Goal: Task Accomplishment & Management: Manage account settings

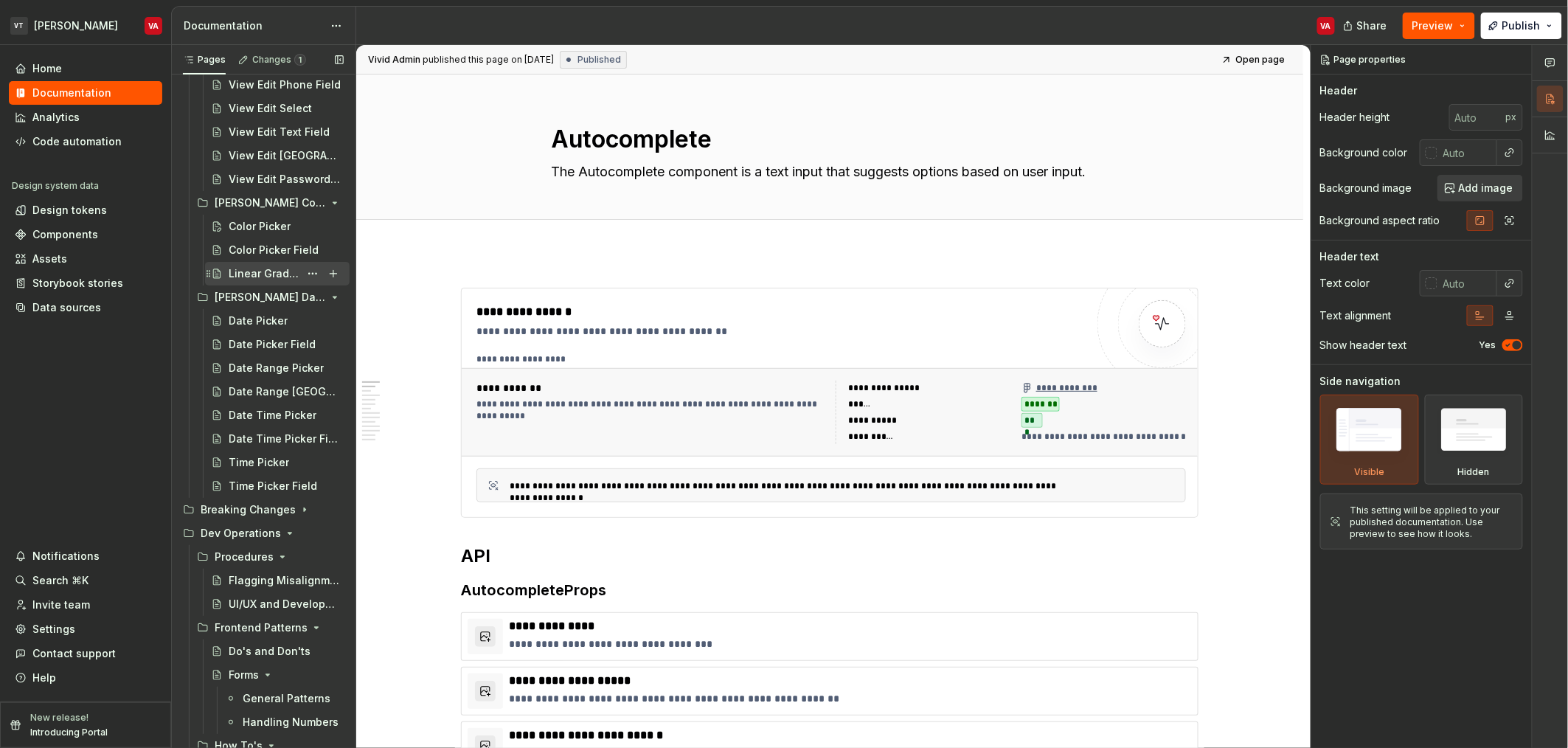
scroll to position [3540, 0]
click at [302, 238] on button "Page tree" at bounding box center [313, 240] width 21 height 21
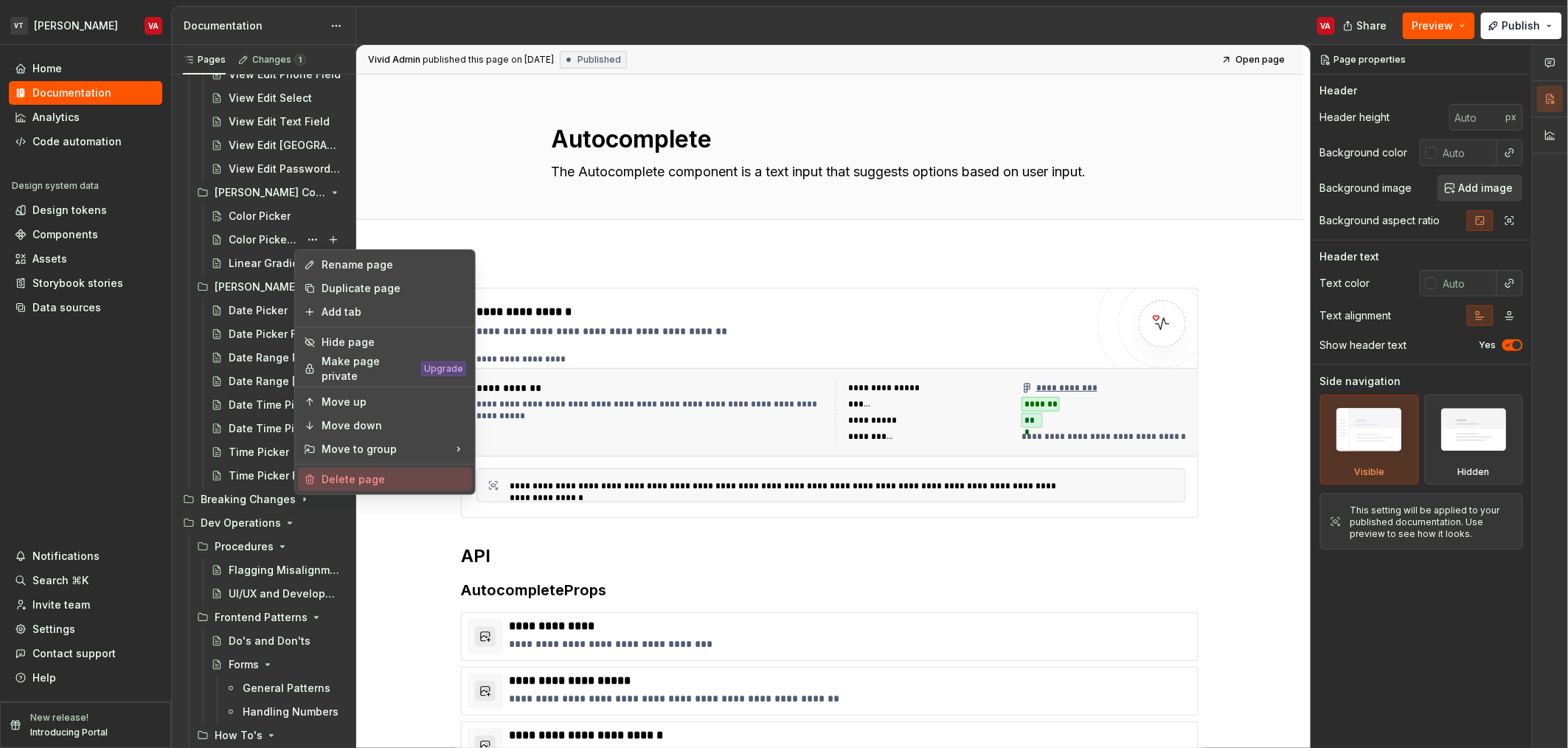
click at [327, 479] on div "Delete page" at bounding box center [394, 480] width 145 height 15
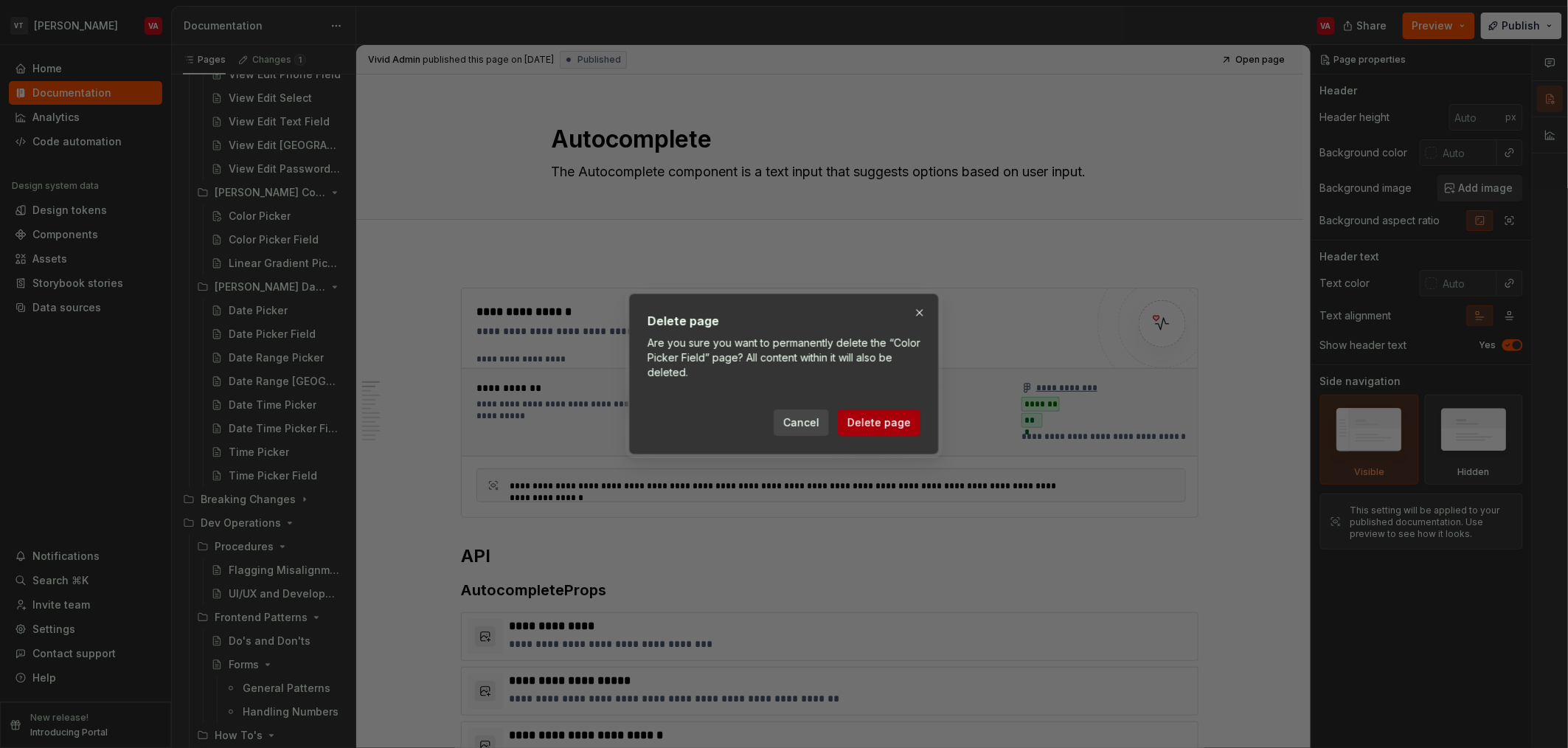
click at [883, 430] on span "Delete page" at bounding box center [879, 423] width 64 height 15
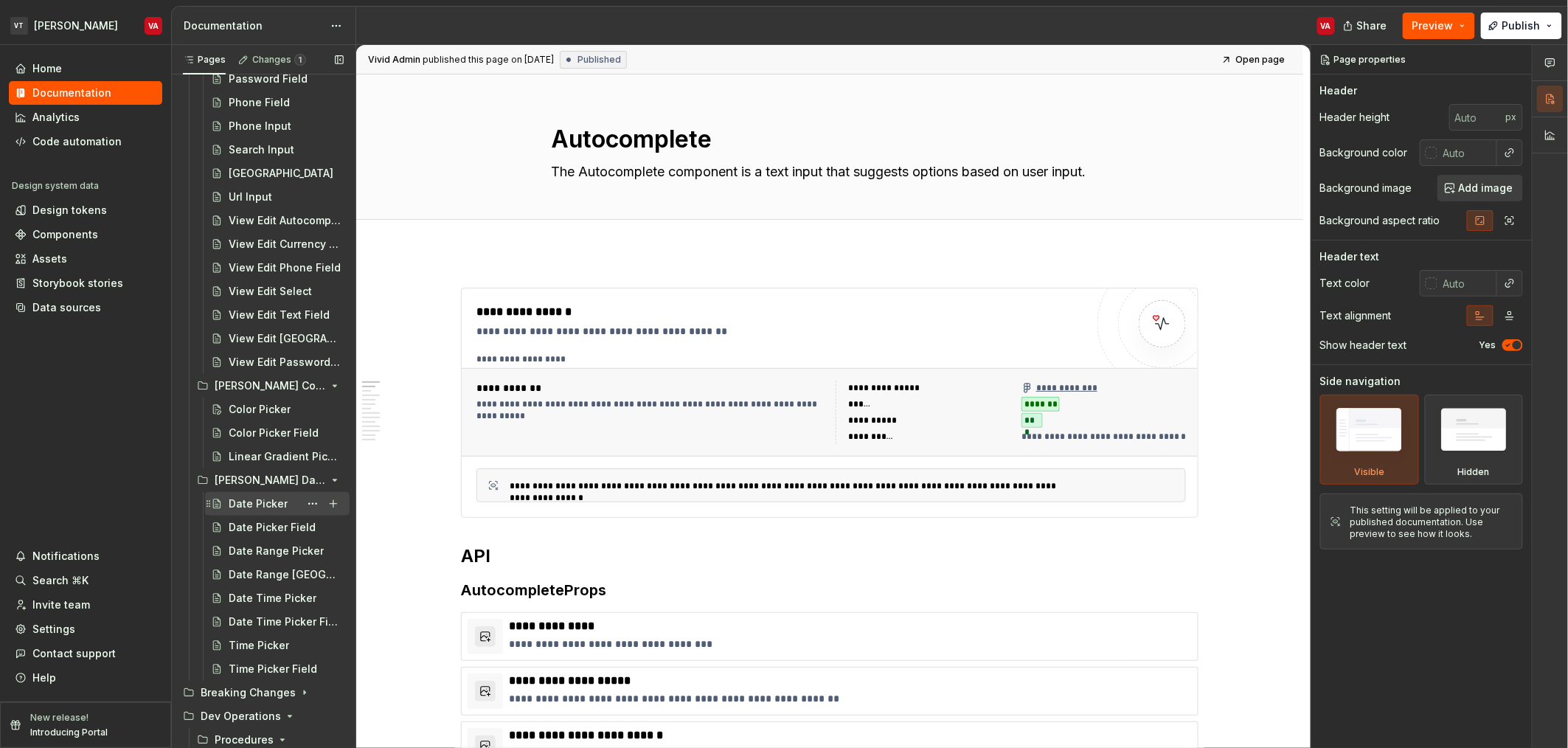
scroll to position [3380, 0]
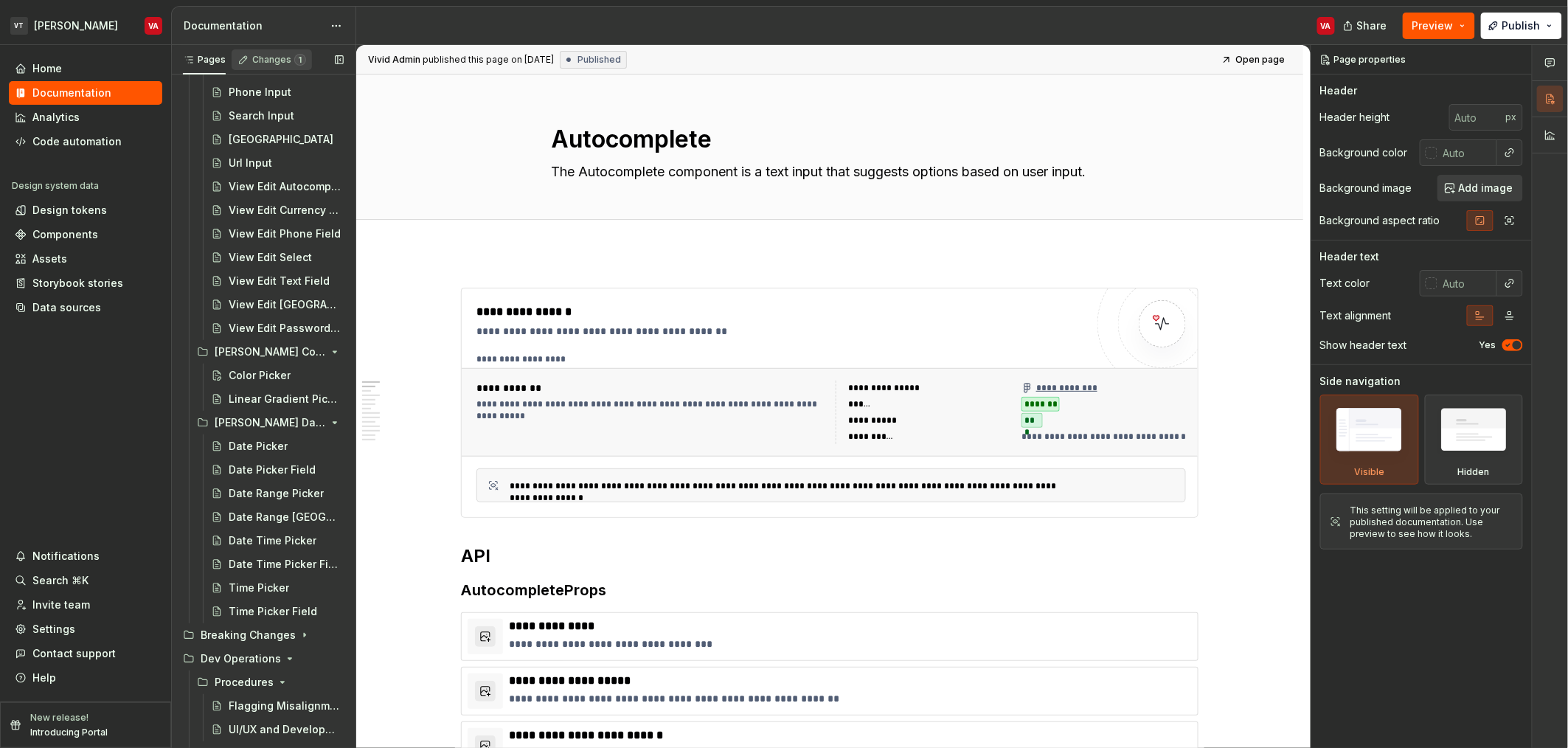
click at [270, 56] on div "Changes 1" at bounding box center [279, 60] width 54 height 12
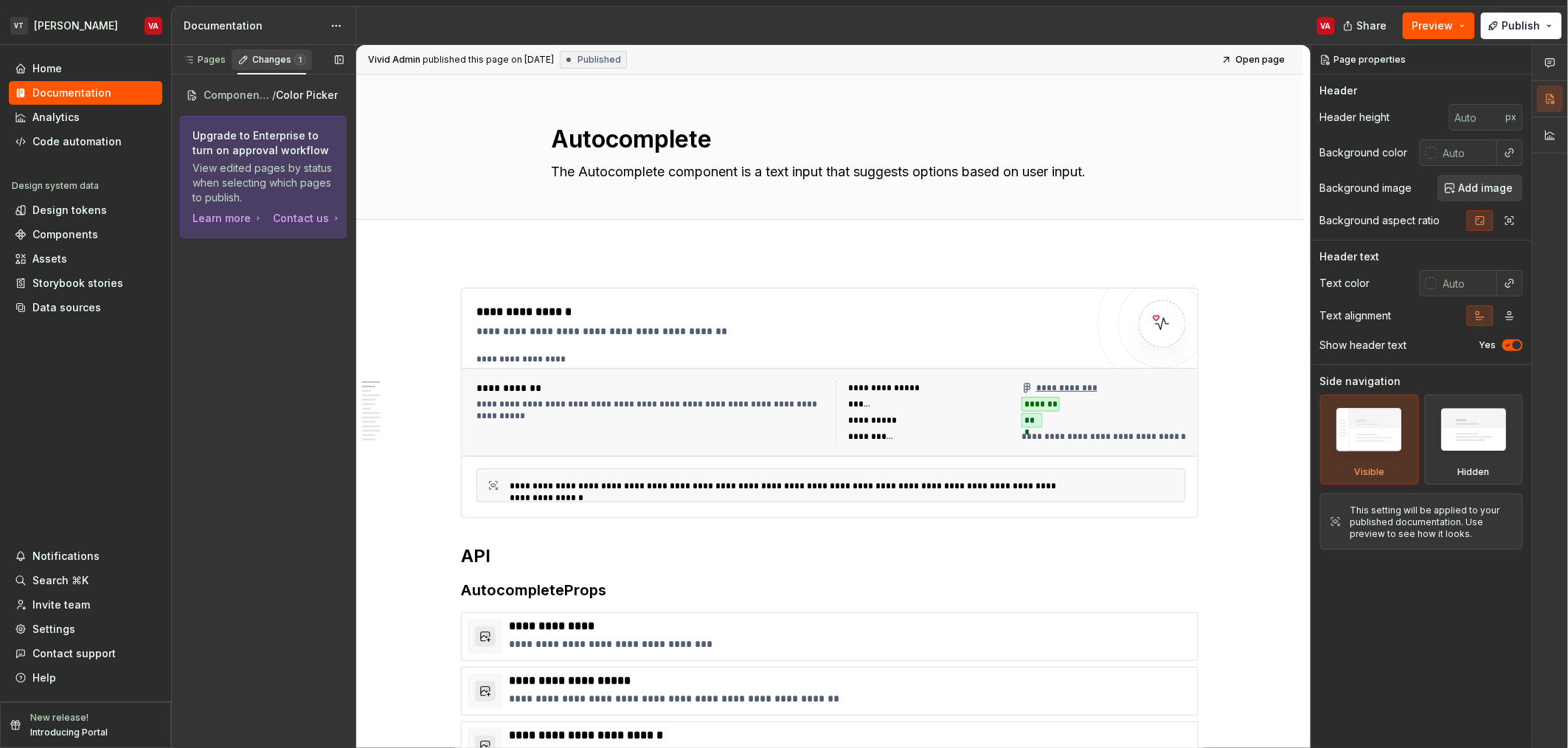
click at [269, 62] on div "Changes 1" at bounding box center [279, 60] width 54 height 12
click at [214, 344] on div "Pages Changes 1 Add Accessibility guide for tree Page tree. Navigate the tree w…" at bounding box center [263, 397] width 184 height 704
click at [1519, 30] on span "Publish" at bounding box center [1522, 26] width 38 height 15
click at [1005, 104] on div "Edit header" at bounding box center [823, 99] width 935 height 26
type textarea "*"
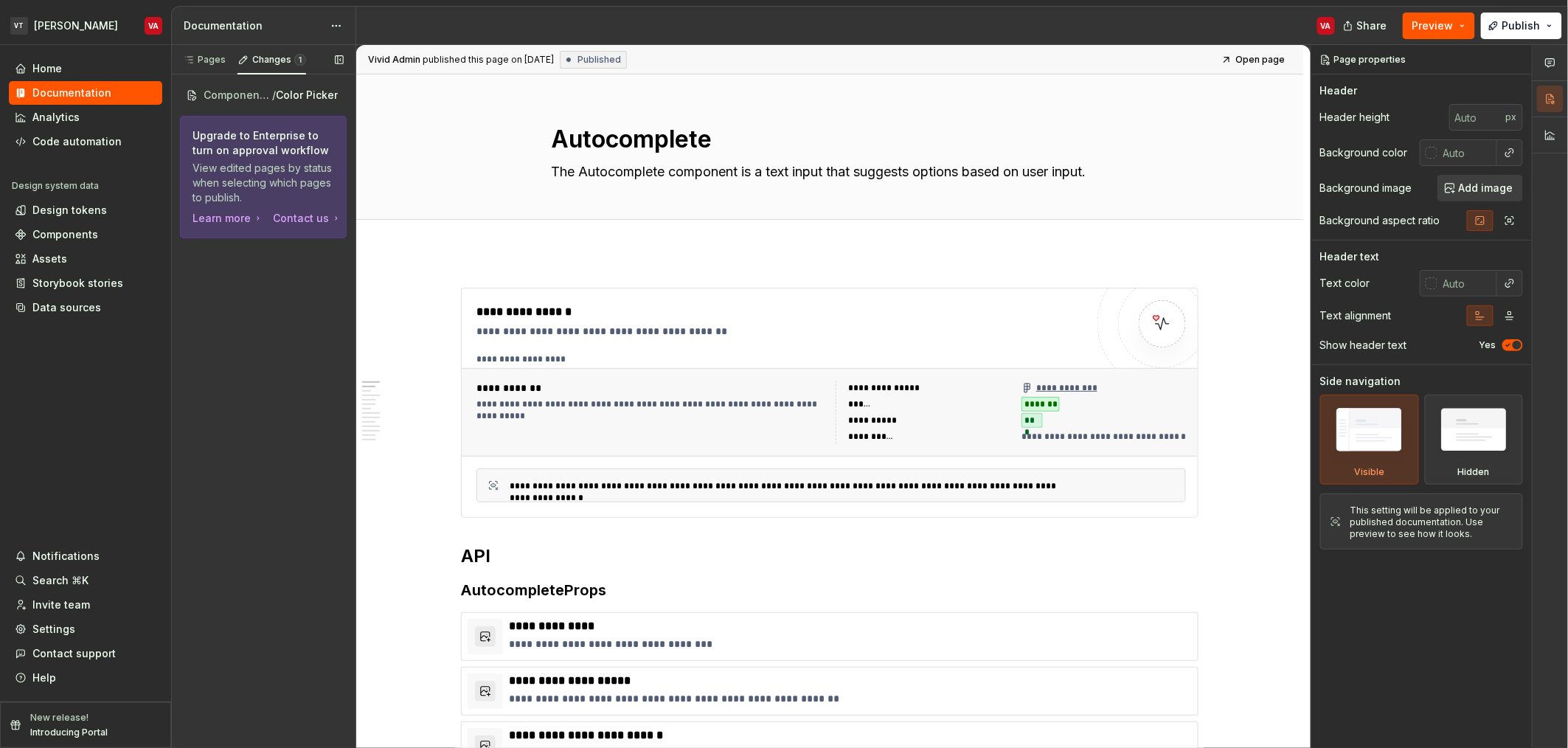
drag, startPoint x: 227, startPoint y: 371, endPoint x: 237, endPoint y: 333, distance: 39.3
click at [229, 362] on div "Pages Changes 1 Add Accessibility guide for tree Page tree. Navigate the tree w…" at bounding box center [263, 397] width 184 height 704
click at [201, 59] on div "Pages" at bounding box center [204, 60] width 43 height 12
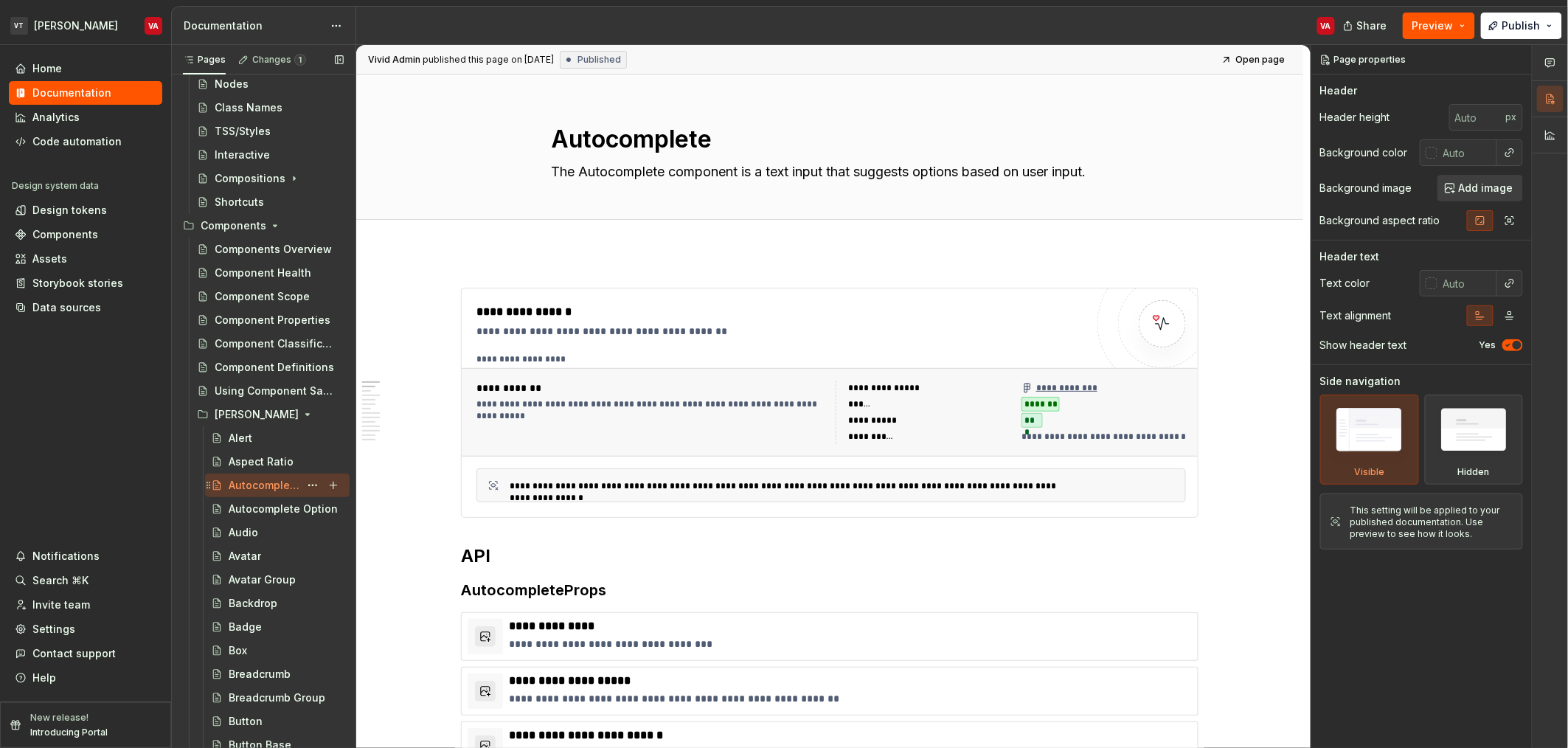
scroll to position [159, 0]
click at [268, 373] on div "Using Component Sandboxes" at bounding box center [270, 384] width 158 height 23
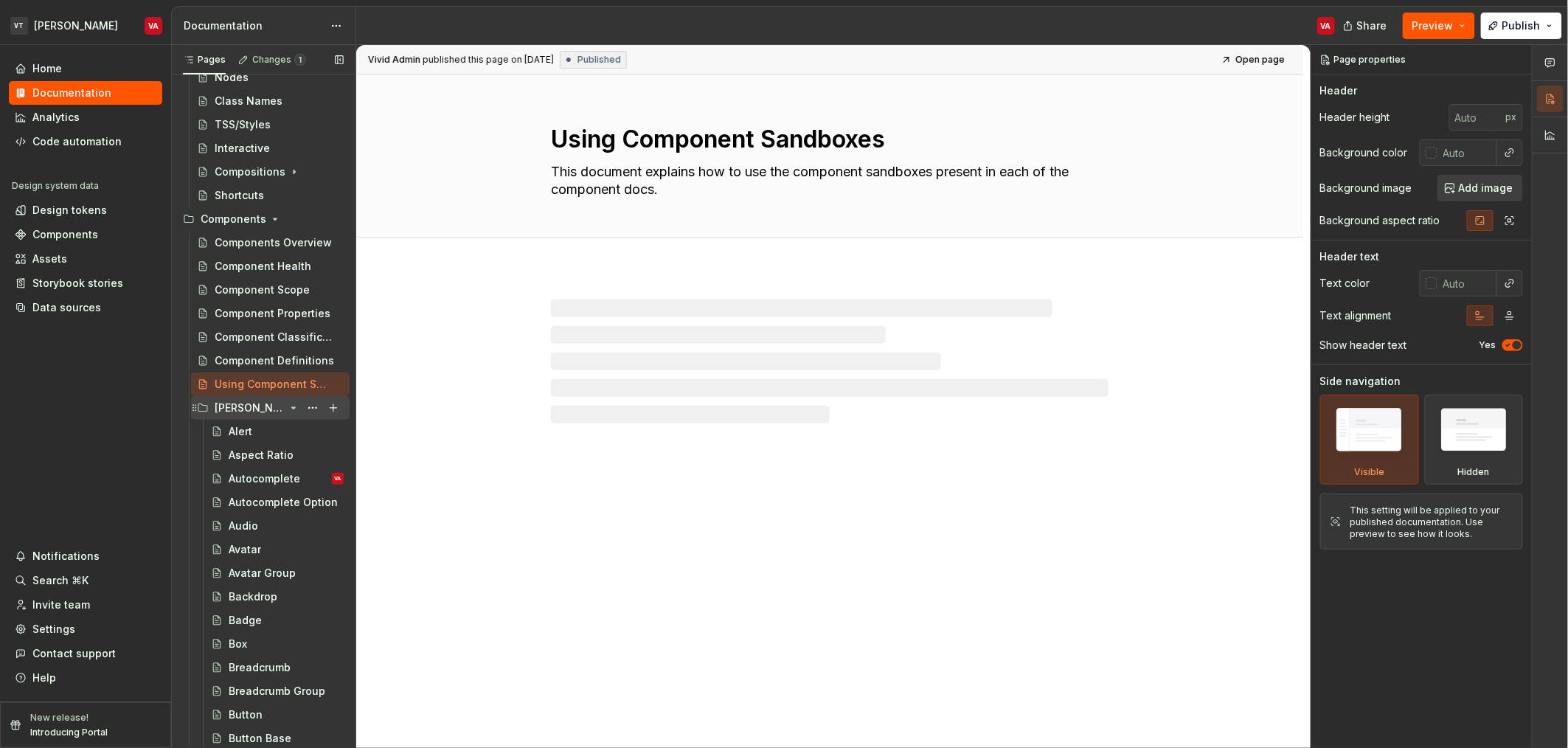
click at [288, 406] on icon "Page tree" at bounding box center [294, 408] width 12 height 12
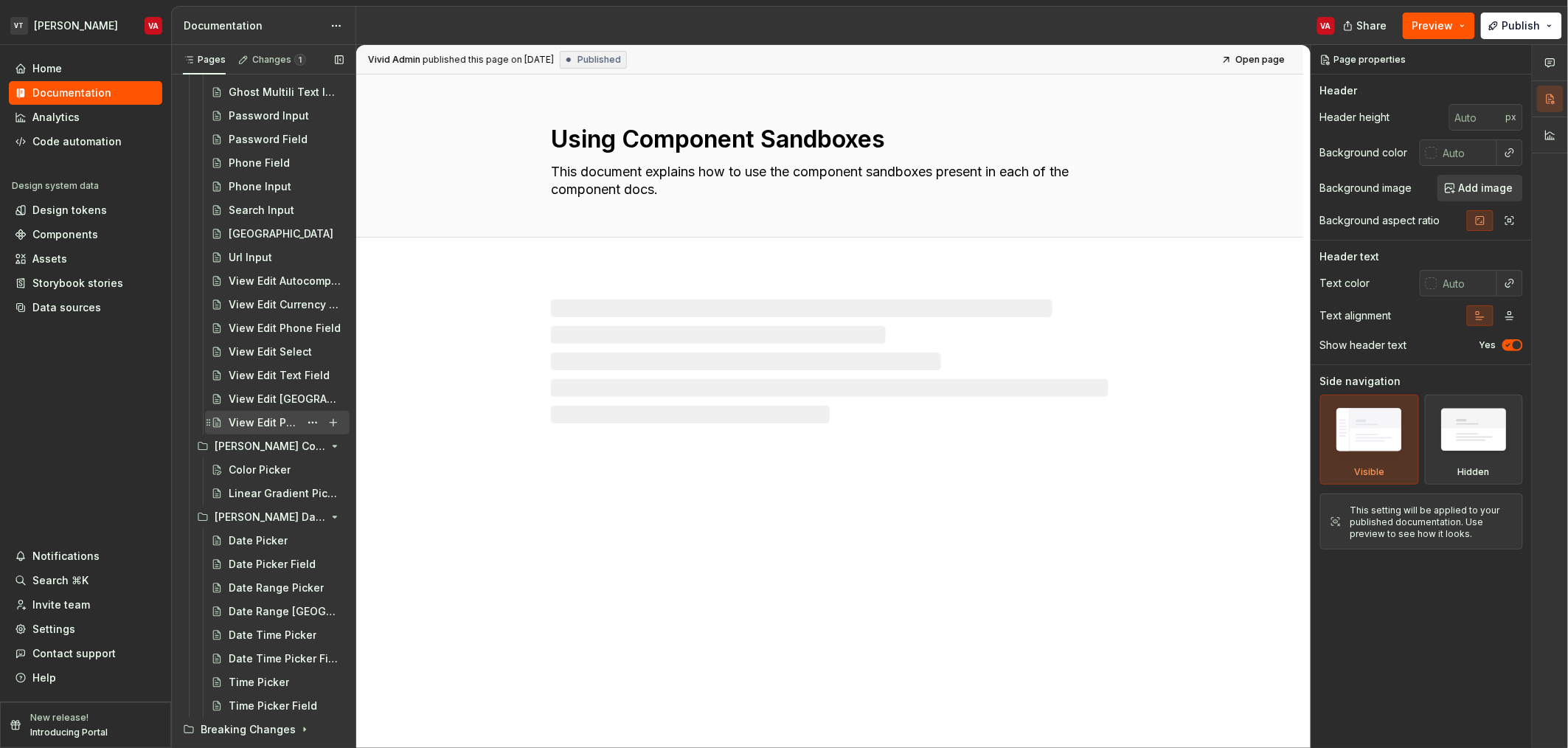
scroll to position [698, 0]
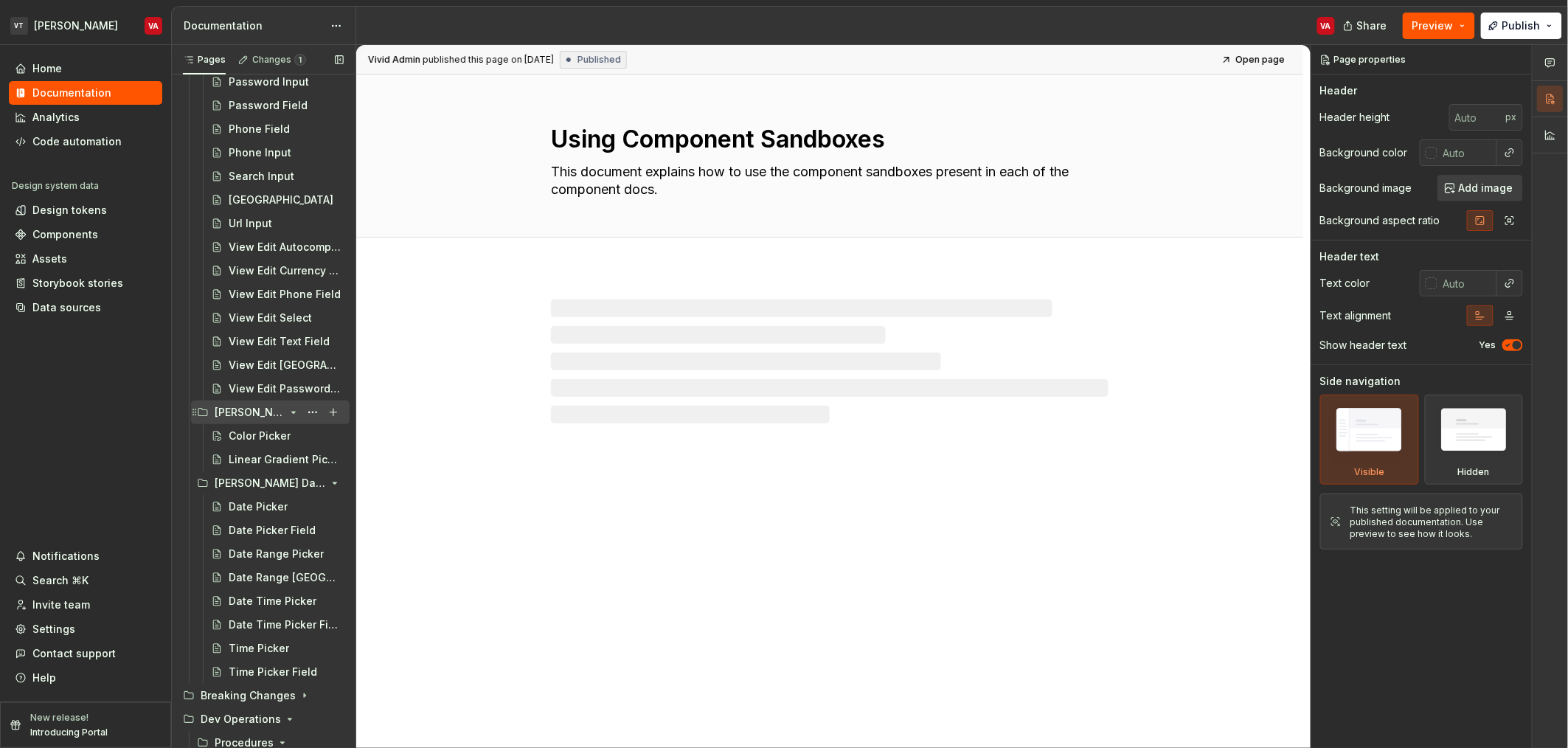
click at [257, 410] on div "[PERSON_NAME] Color Pickers" at bounding box center [249, 413] width 70 height 15
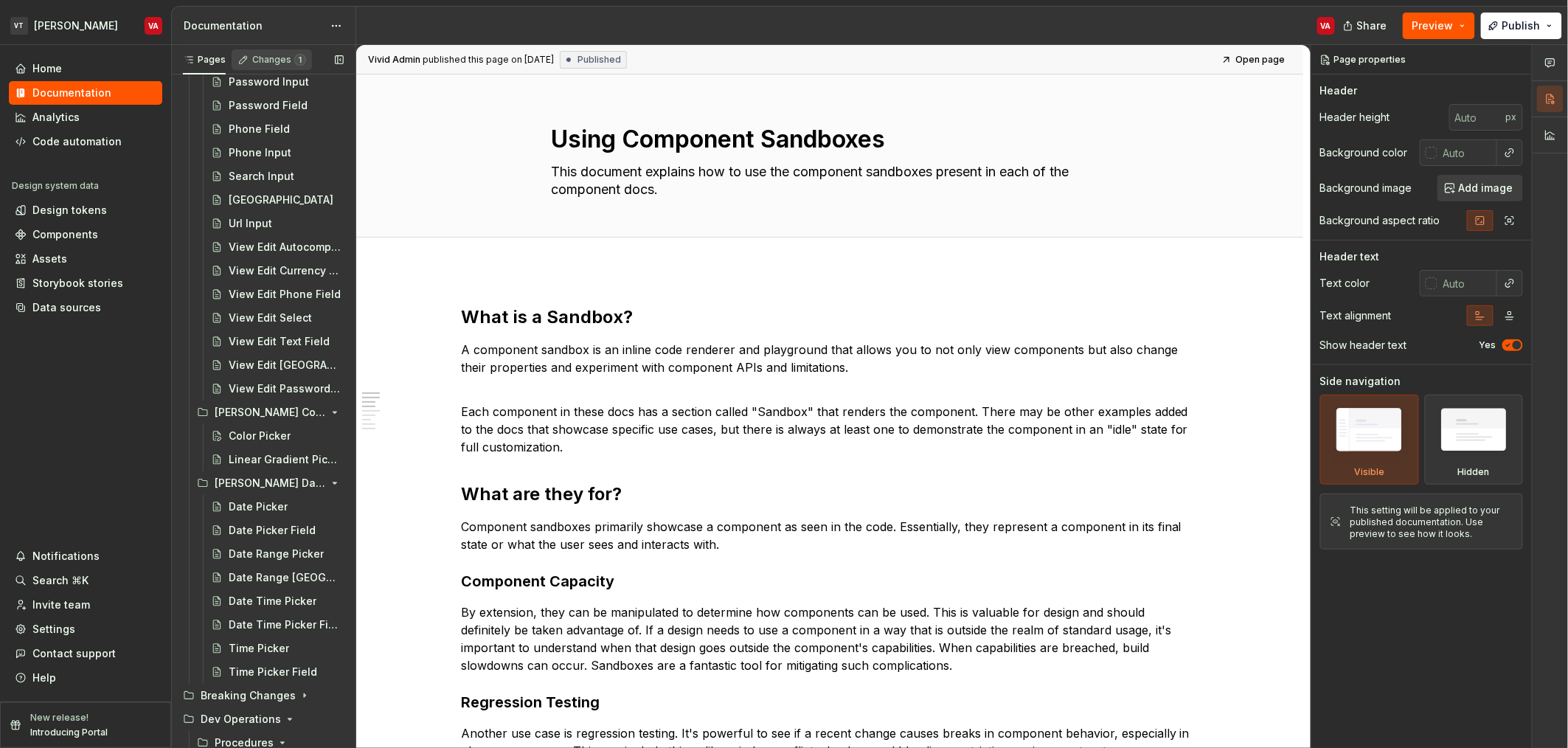
click at [275, 71] on div "Changes 1" at bounding box center [271, 62] width 80 height 25
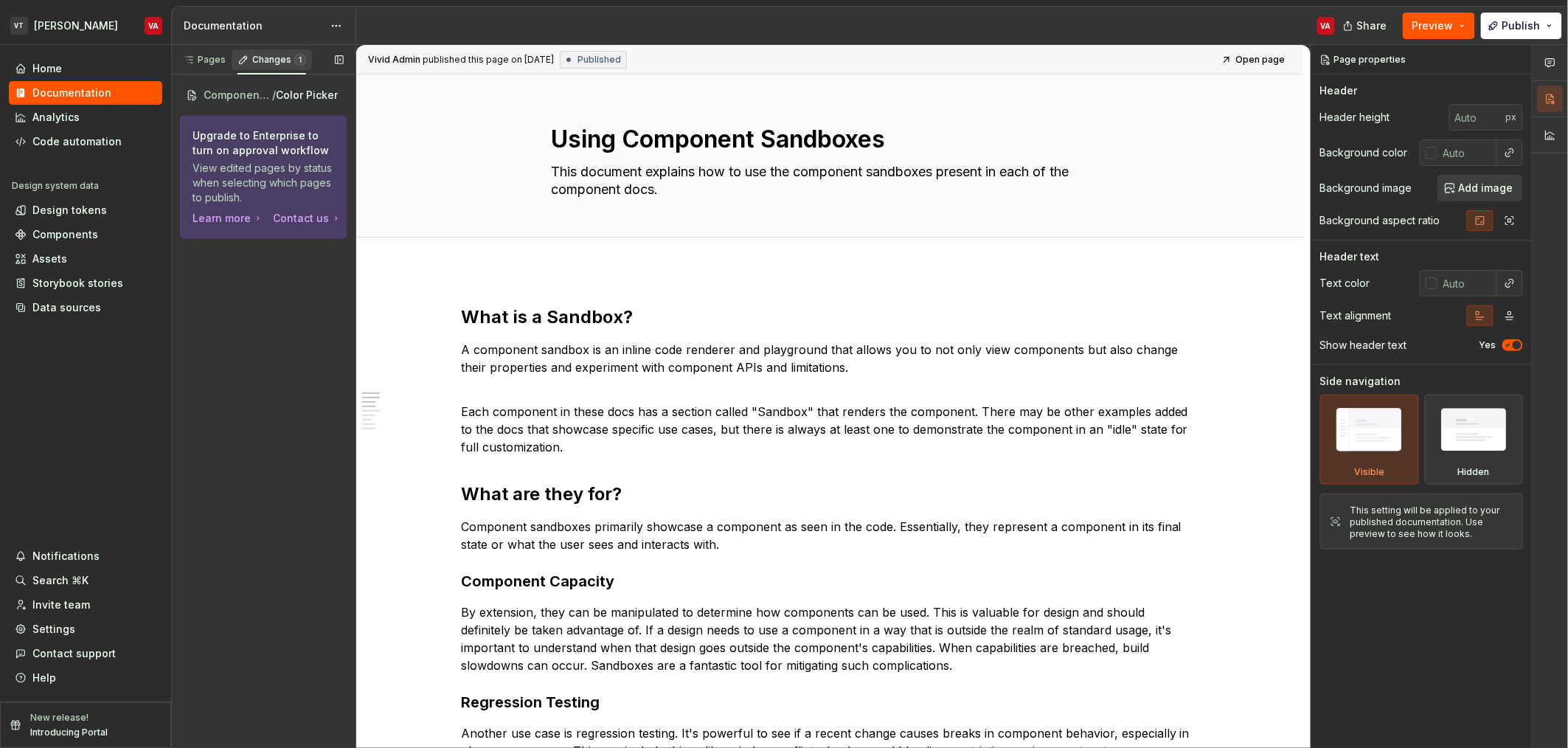
scroll to position [0, 0]
click at [302, 97] on span "Color Picker" at bounding box center [286, 95] width 62 height 15
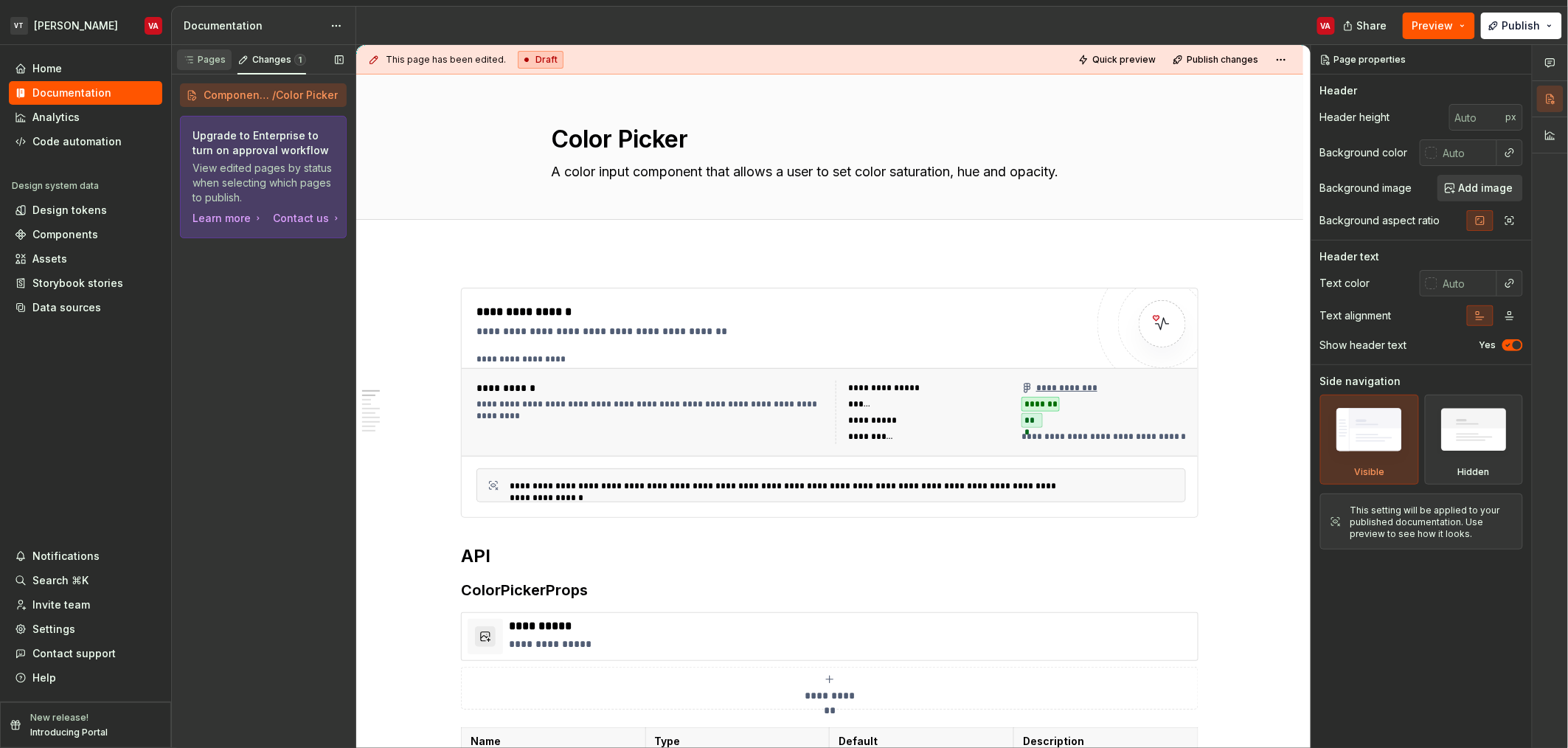
click at [216, 59] on div "Pages" at bounding box center [204, 60] width 43 height 12
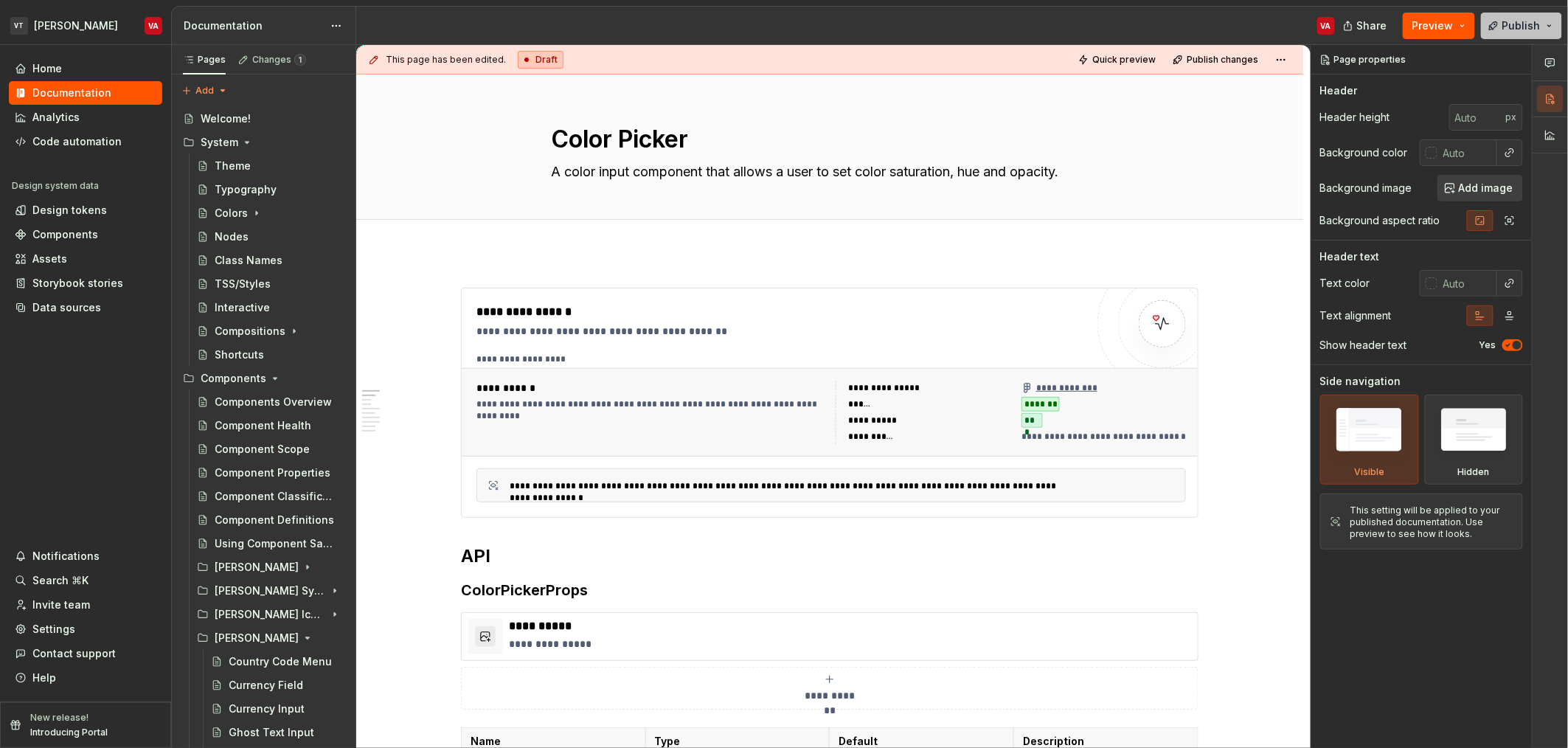
click at [1507, 23] on span "Publish" at bounding box center [1522, 26] width 38 height 15
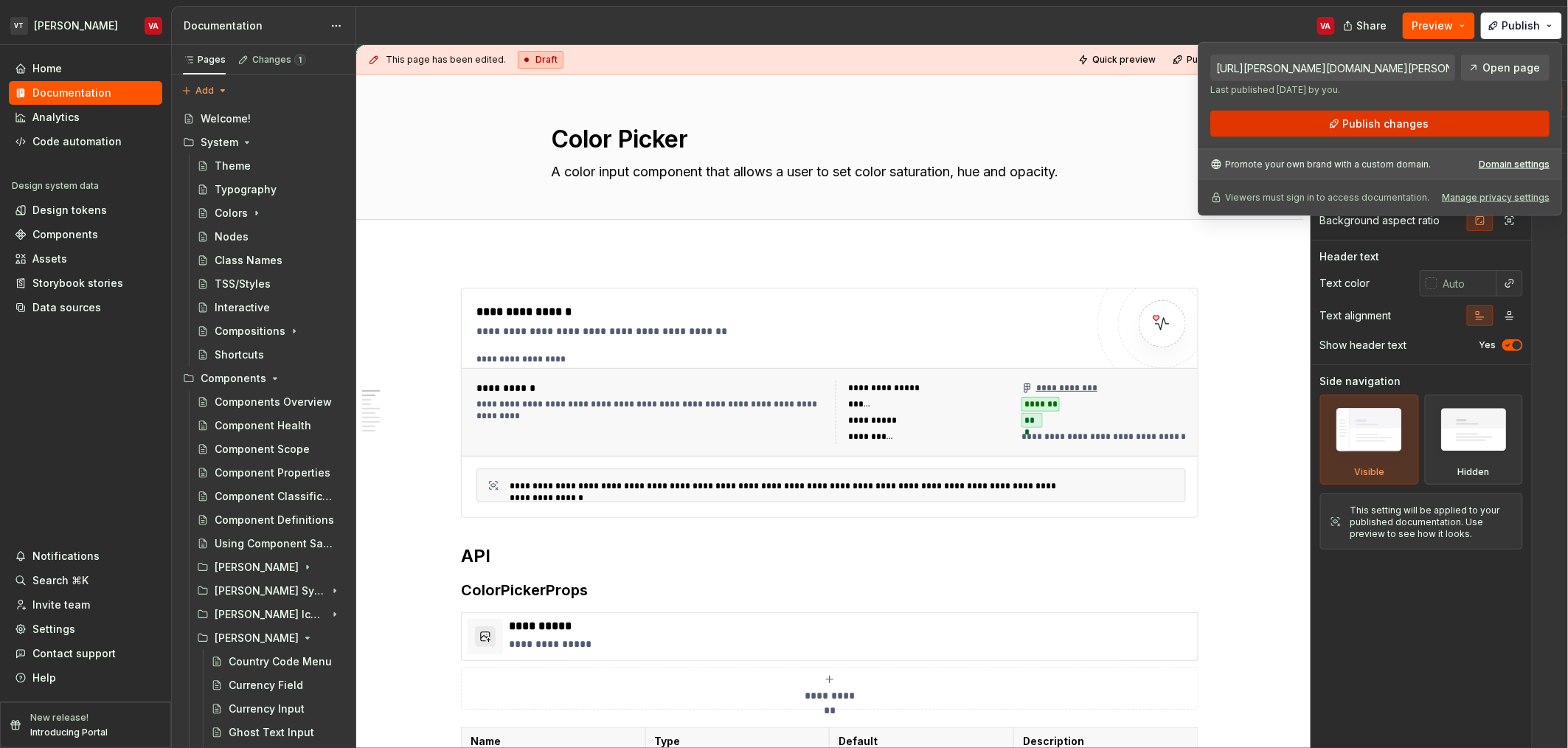
click at [1462, 122] on button "Publish changes" at bounding box center [1380, 124] width 340 height 26
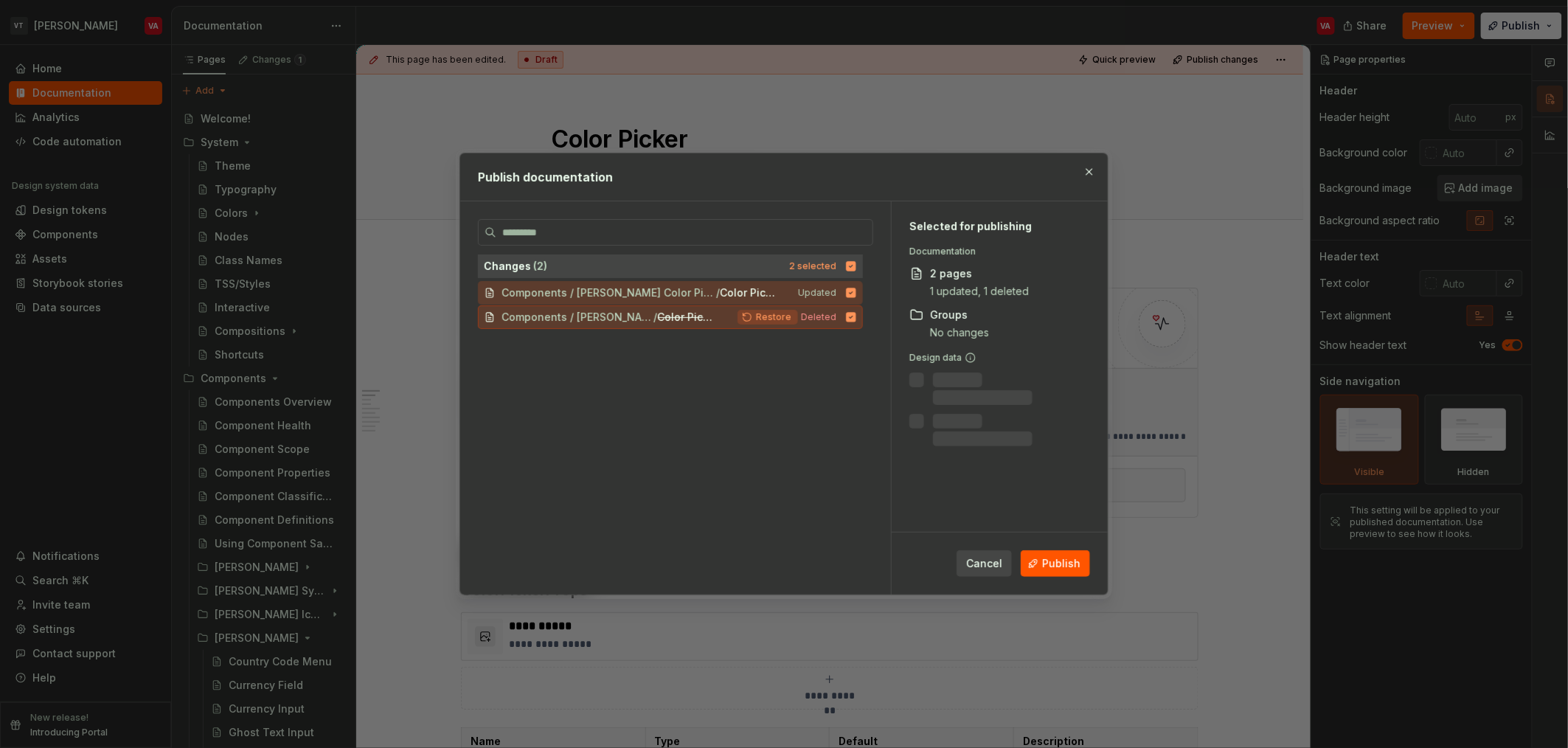
click at [770, 320] on span "Restore" at bounding box center [773, 317] width 35 height 12
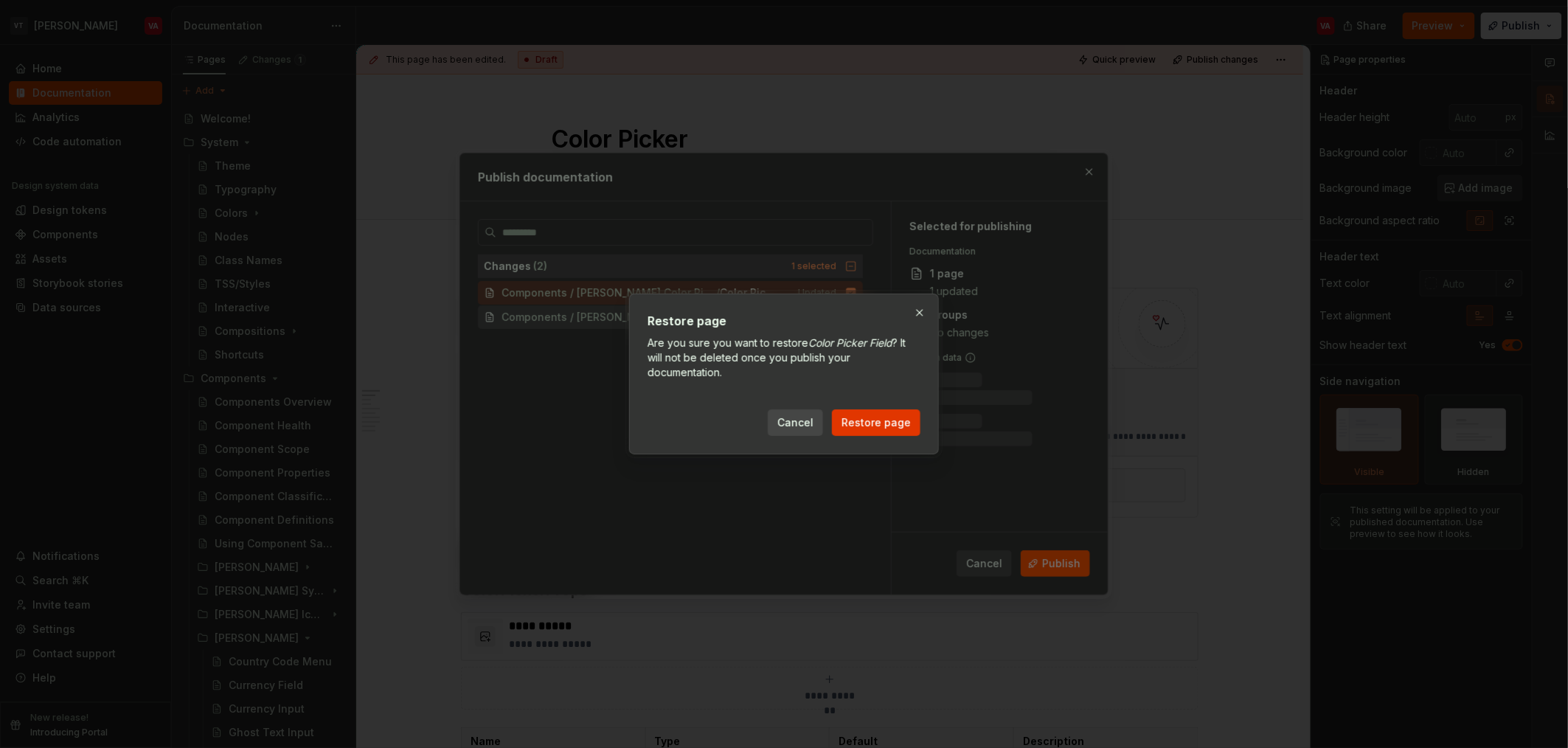
click at [848, 421] on span "Restore page" at bounding box center [876, 423] width 69 height 15
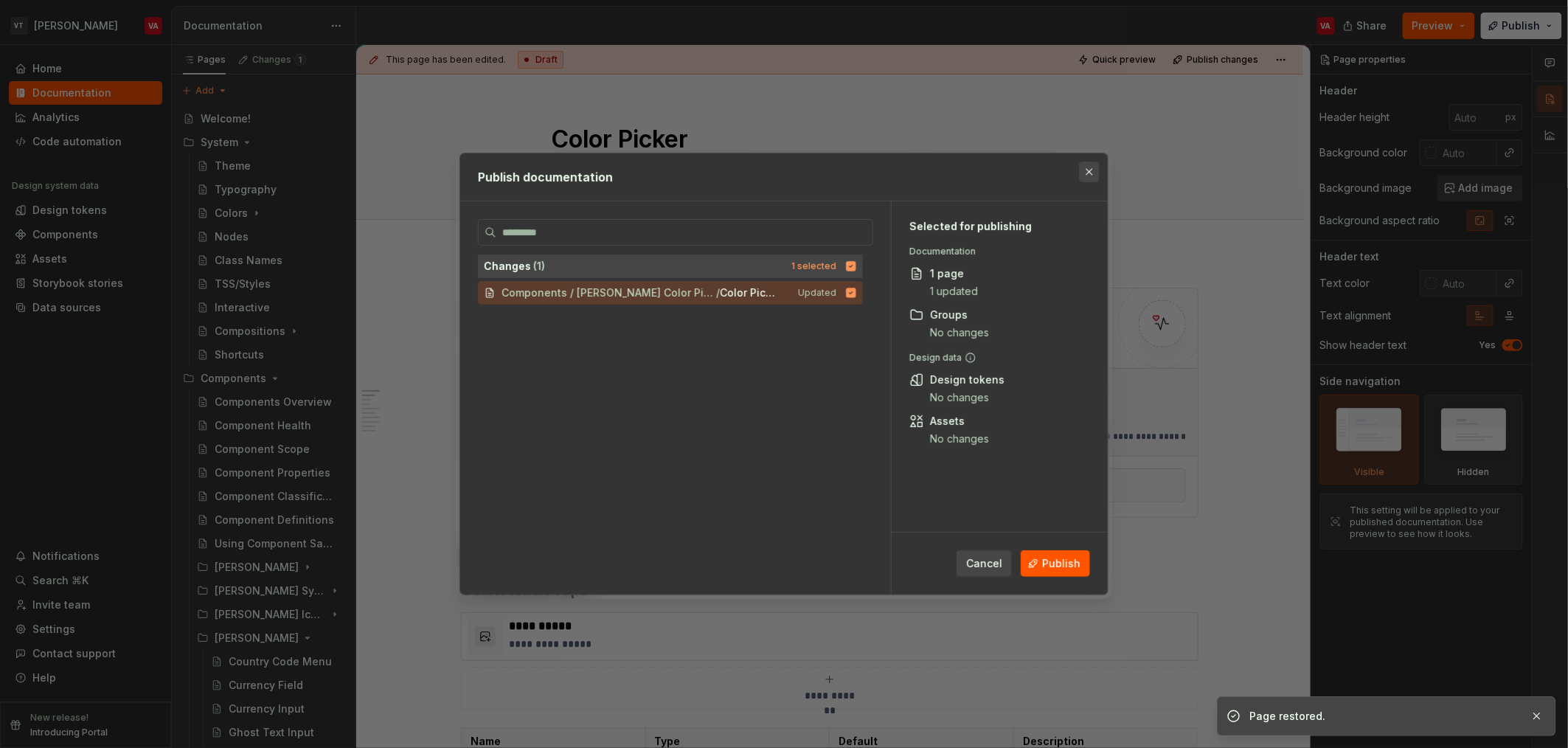
click at [1090, 176] on button "button" at bounding box center [1090, 172] width 21 height 21
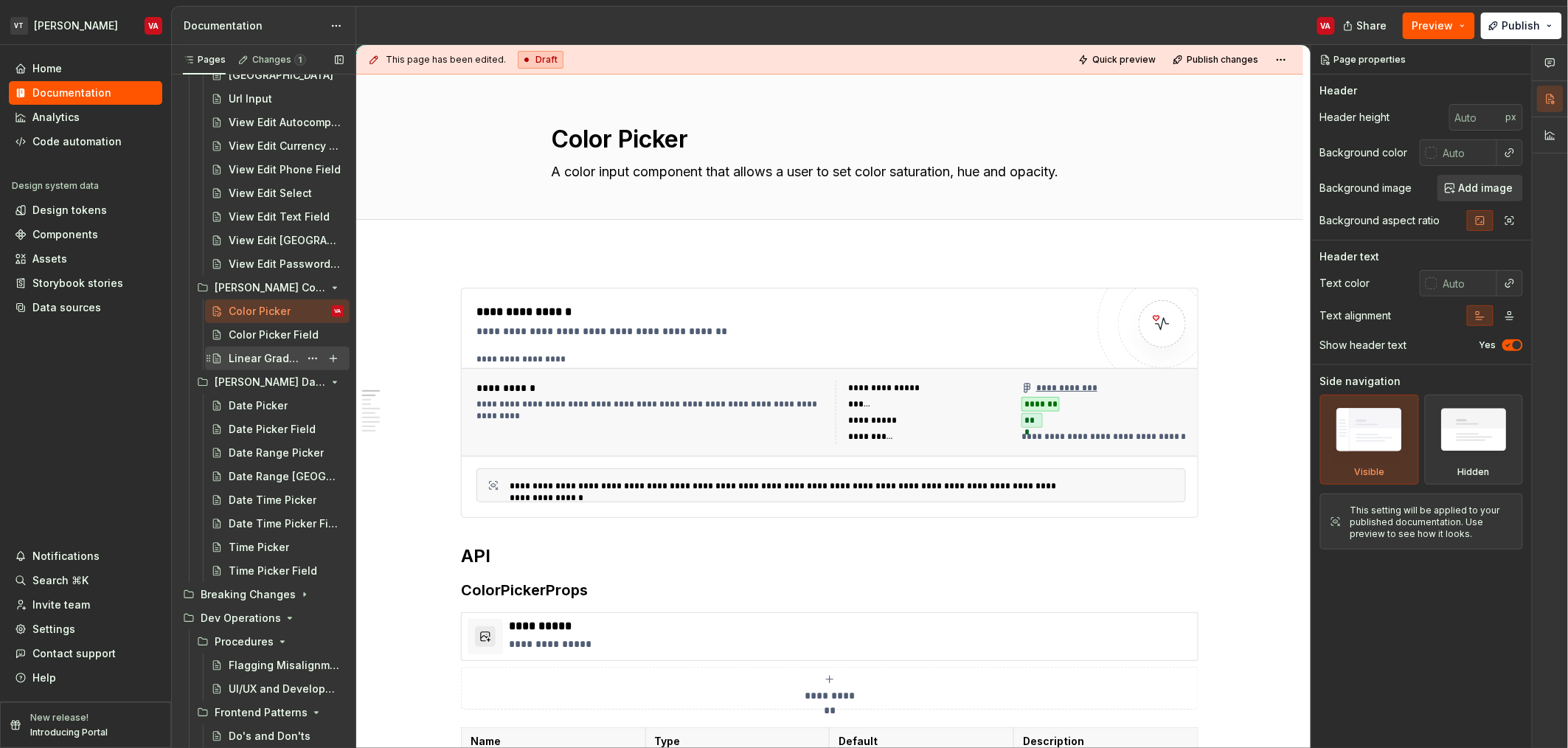
scroll to position [807, 0]
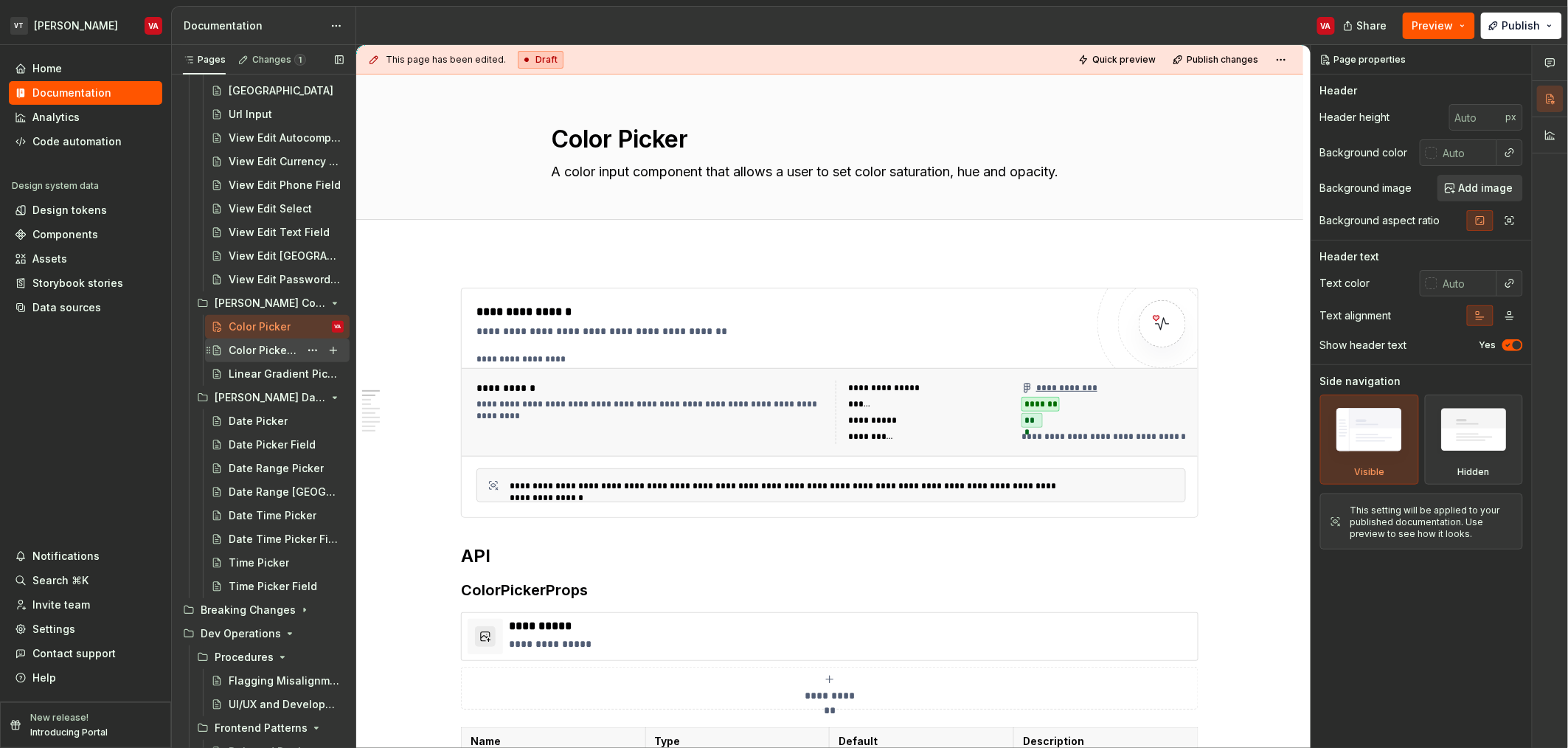
click at [230, 344] on div "Color Picker Field" at bounding box center [264, 350] width 70 height 15
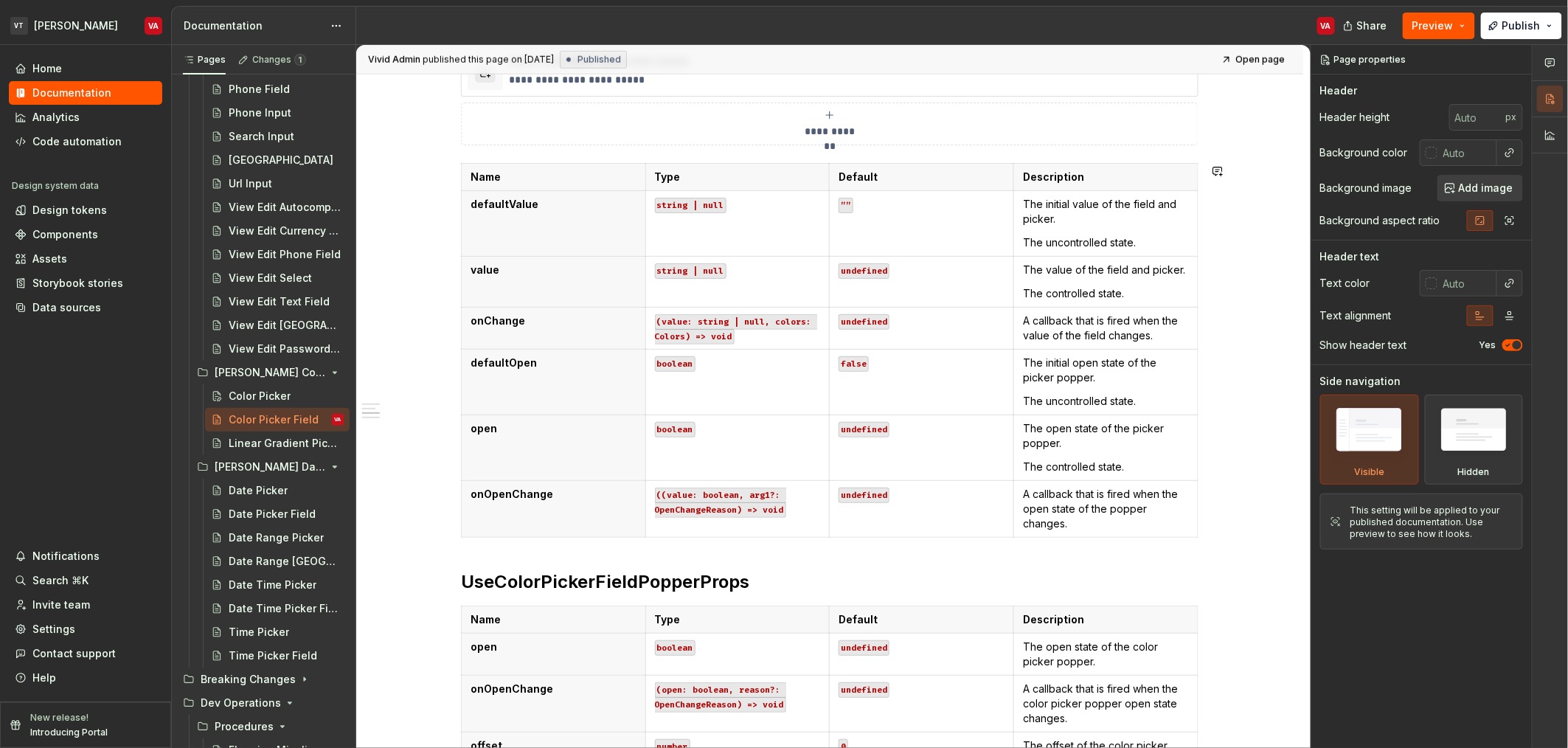
scroll to position [689, 0]
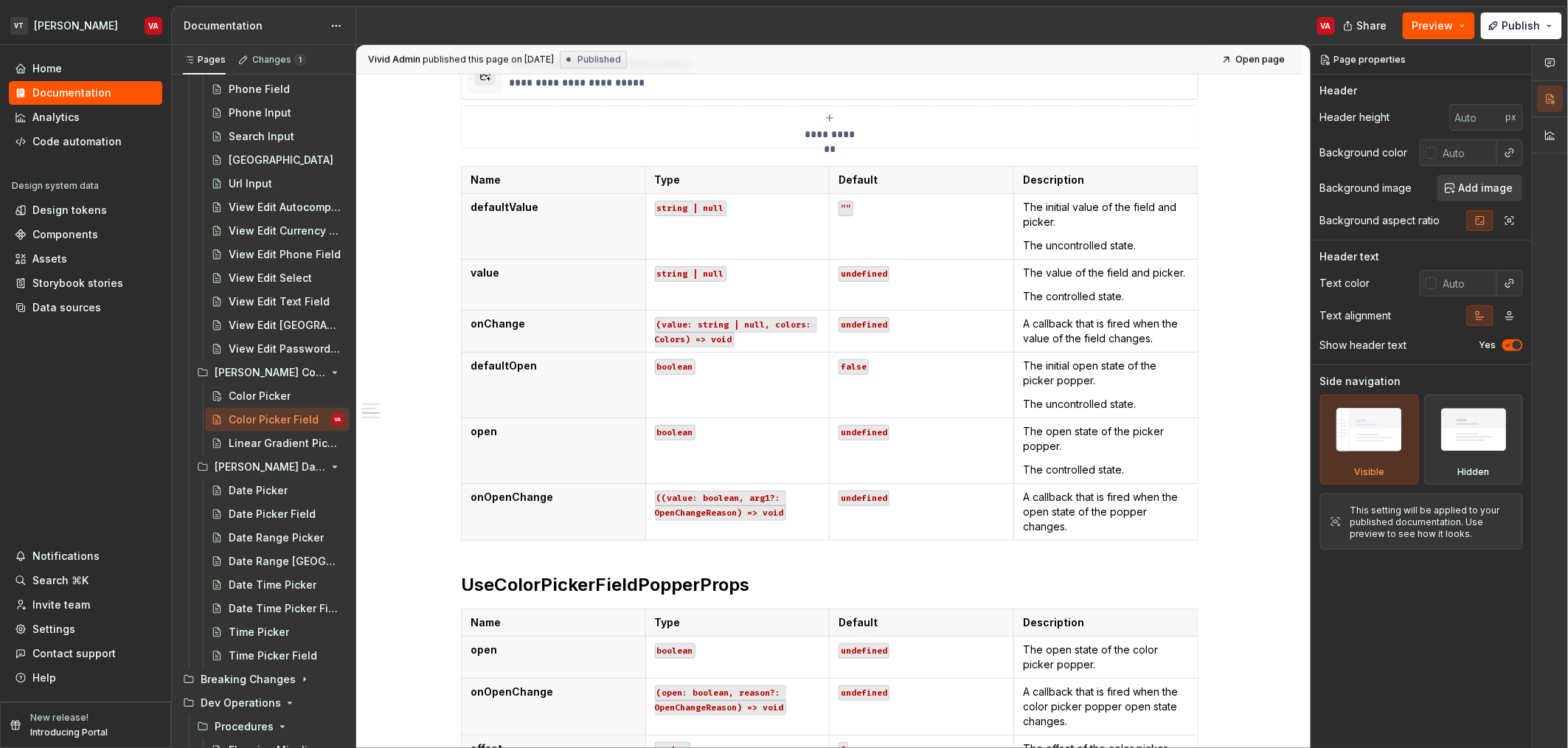
type textarea "*"
